Goal: Task Accomplishment & Management: Use online tool/utility

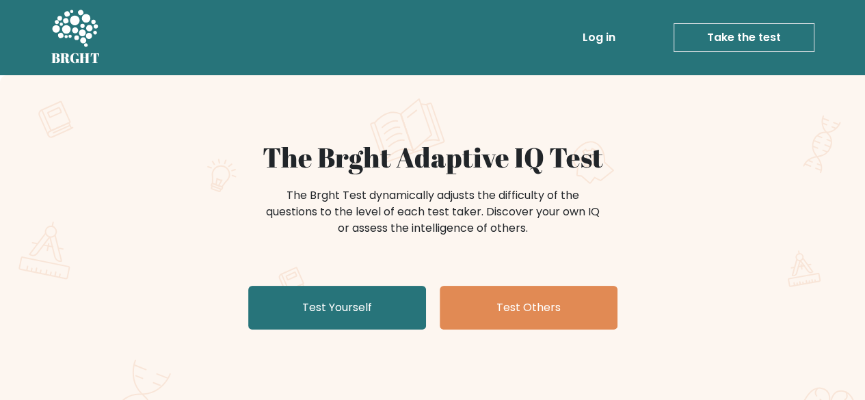
scroll to position [68, 0]
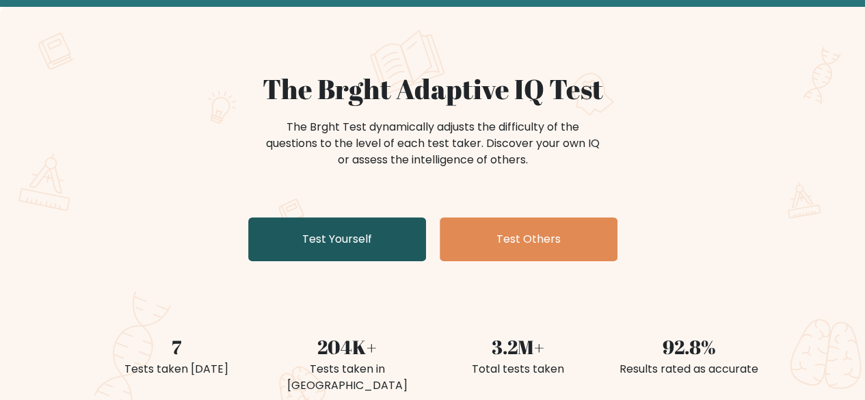
click at [401, 248] on link "Test Yourself" at bounding box center [337, 240] width 178 height 44
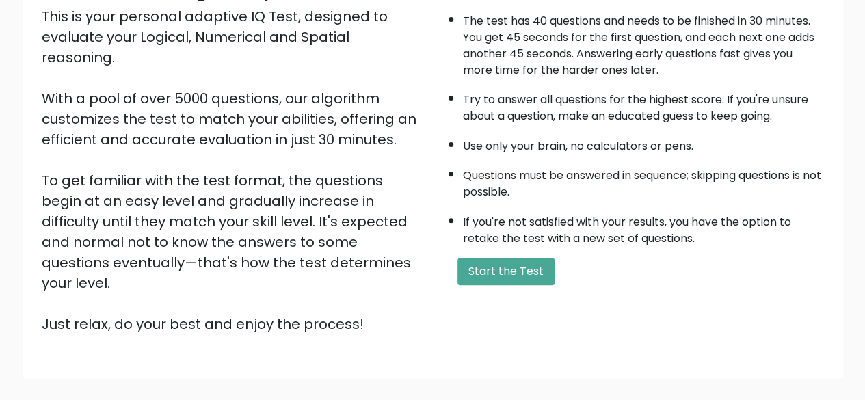
scroll to position [226, 0]
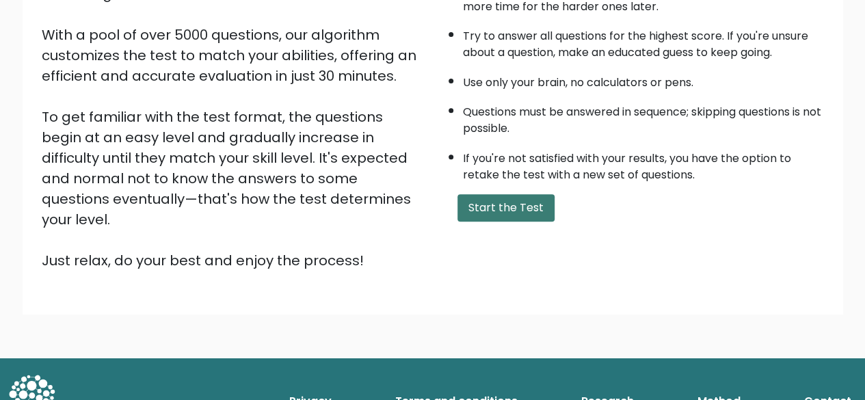
click at [501, 214] on button "Start the Test" at bounding box center [506, 207] width 97 height 27
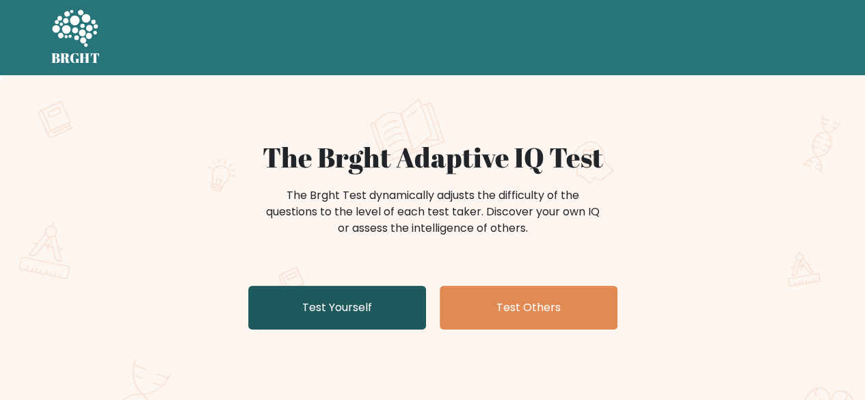
click at [398, 313] on link "Test Yourself" at bounding box center [337, 308] width 178 height 44
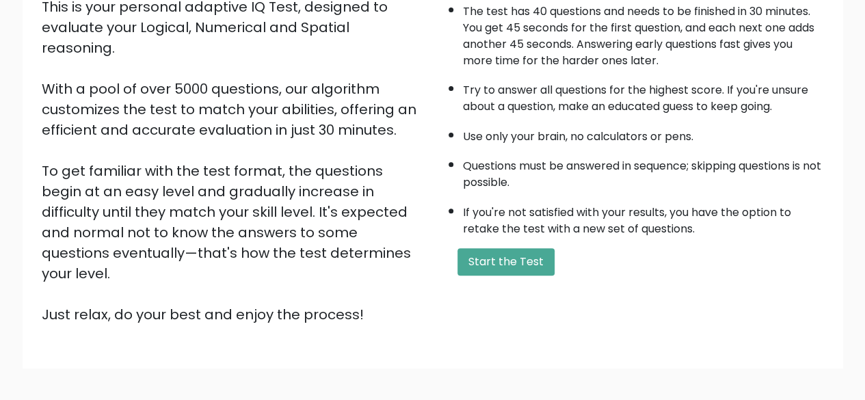
scroll to position [226, 0]
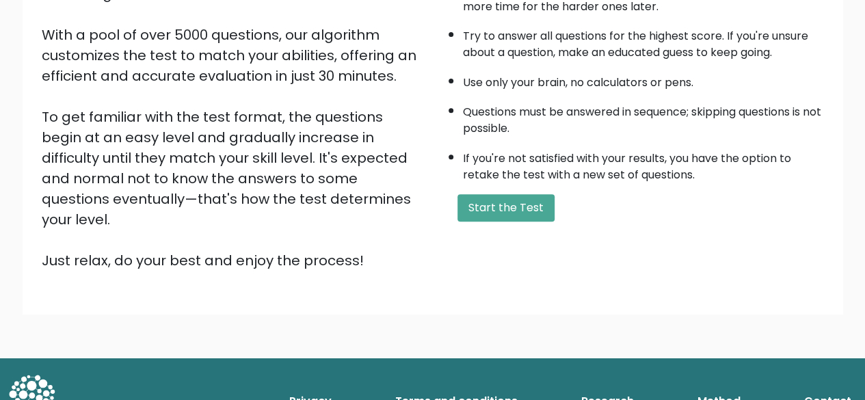
click at [485, 187] on div "A few things before you start: The test has 40 questions and needs to be finish…" at bounding box center [633, 93] width 400 height 356
click at [490, 197] on button "Start the Test" at bounding box center [506, 207] width 97 height 27
